Goal: Book appointment/travel/reservation

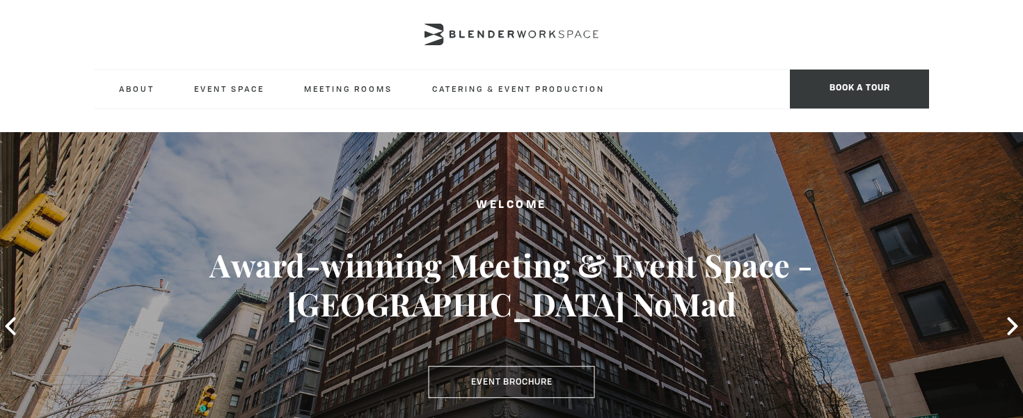
click at [282, 403] on div "Welcome Award-winning Meeting & Event Space - [GEOGRAPHIC_DATA] NoMad Event Bro…" at bounding box center [511, 326] width 1023 height 389
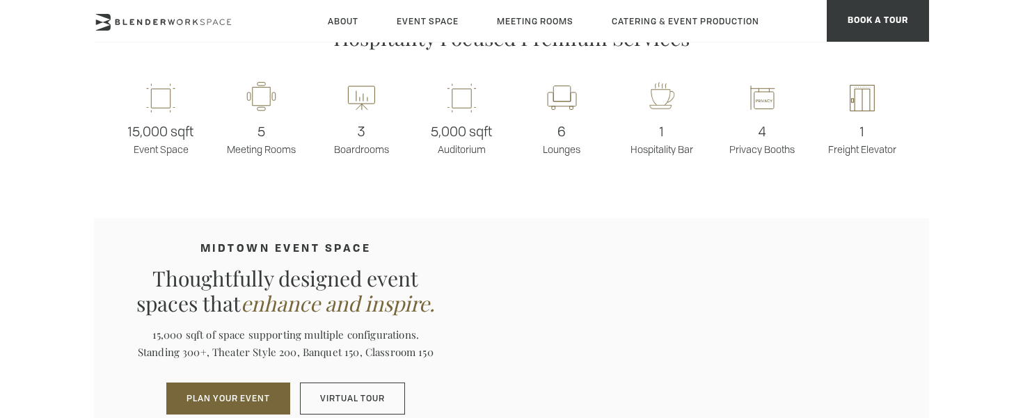
scroll to position [1141, 0]
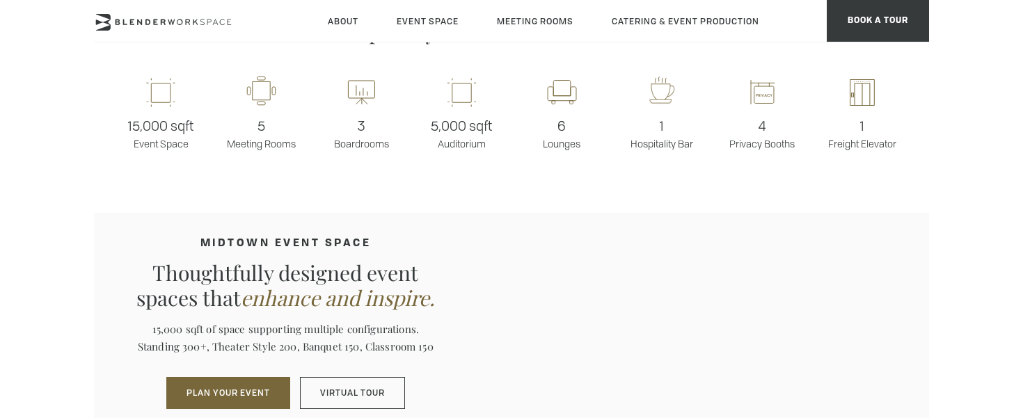
click at [387, 241] on h4 "MIDTOWN EVENT SPACE" at bounding box center [285, 244] width 316 height 12
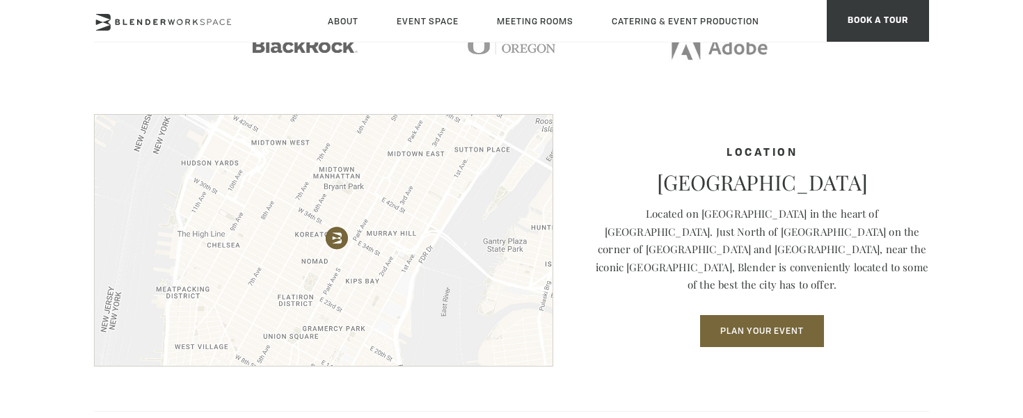
scroll to position [1809, 0]
click at [704, 246] on p "Located on [GEOGRAPHIC_DATA] in the heart of [GEOGRAPHIC_DATA]. Just North of […" at bounding box center [762, 249] width 334 height 89
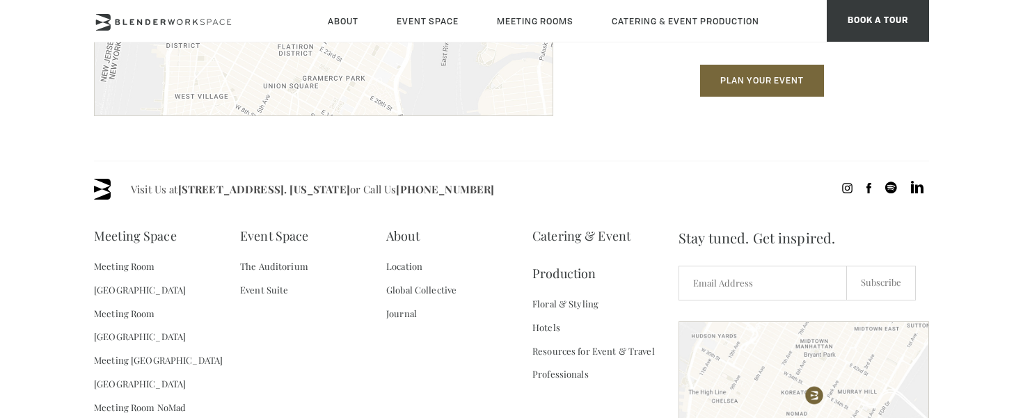
scroll to position [2059, 0]
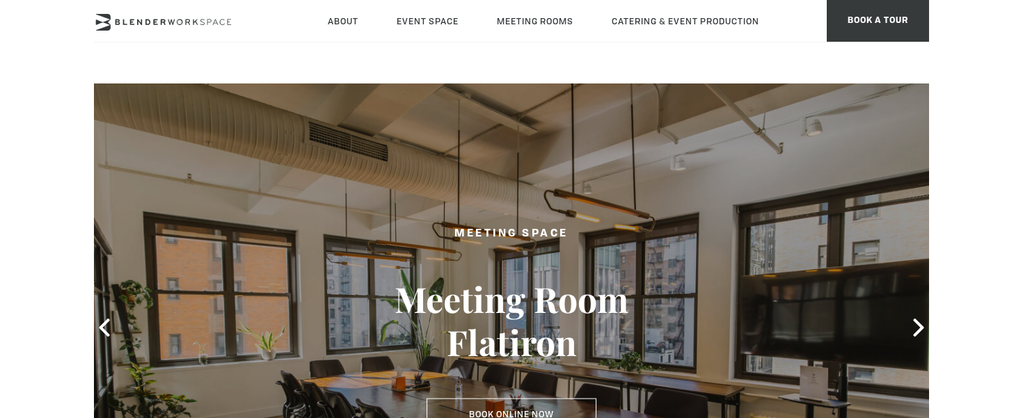
click at [443, 265] on div "Meeting Space Meeting Room Flatiron Book Online Now Book Online Now" at bounding box center [511, 327] width 348 height 233
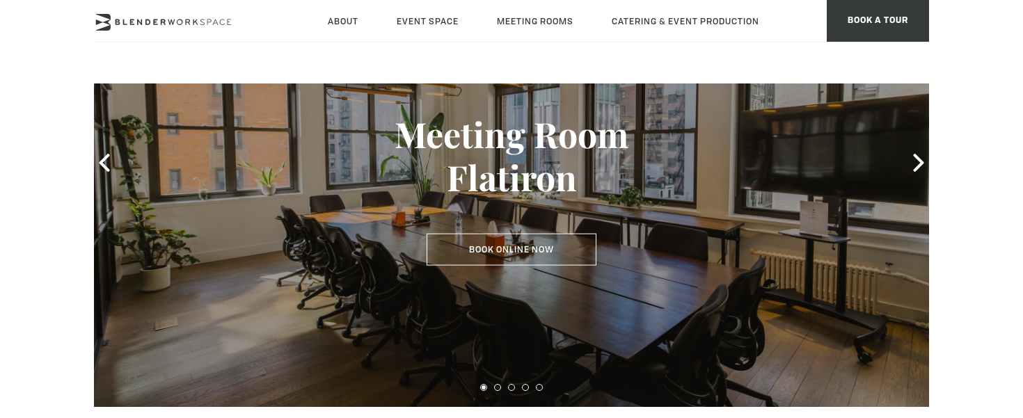
scroll to position [195, 0]
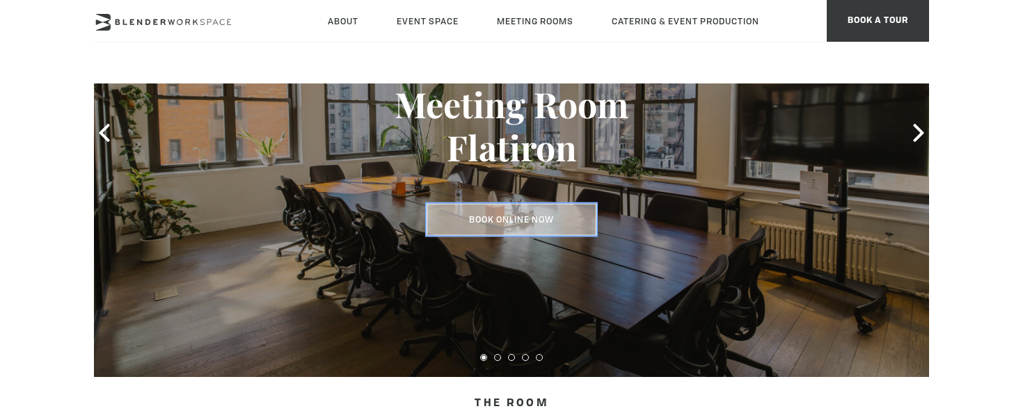
click at [464, 223] on link "Book Online Now" at bounding box center [511, 220] width 170 height 32
